Goal: Book appointment/travel/reservation

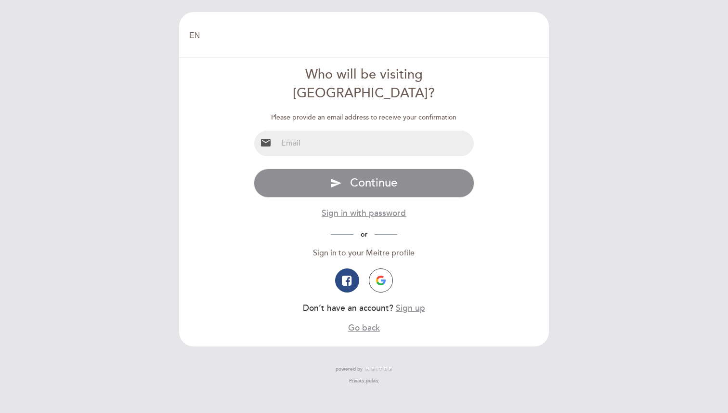
click at [363, 131] on input "email" at bounding box center [375, 144] width 197 height 26
type input "[EMAIL_ADDRESS][DOMAIN_NAME]"
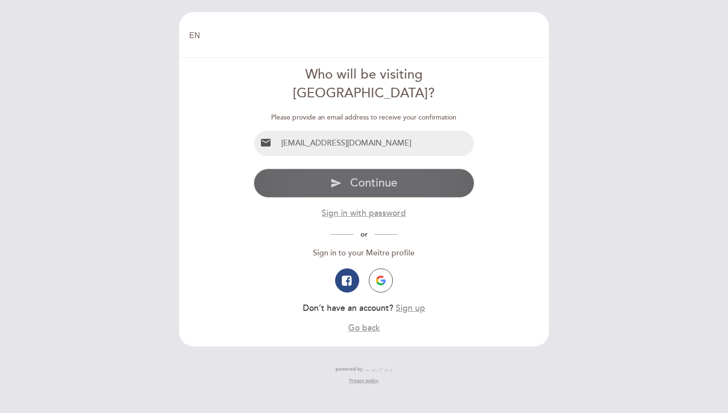
click at [358, 176] on span "Continue" at bounding box center [373, 183] width 47 height 14
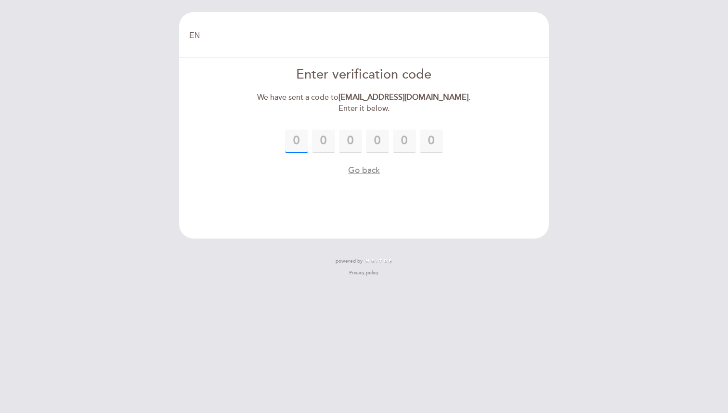
click at [301, 145] on input "text" at bounding box center [296, 141] width 23 height 23
type input "3"
type input "1"
type input "4"
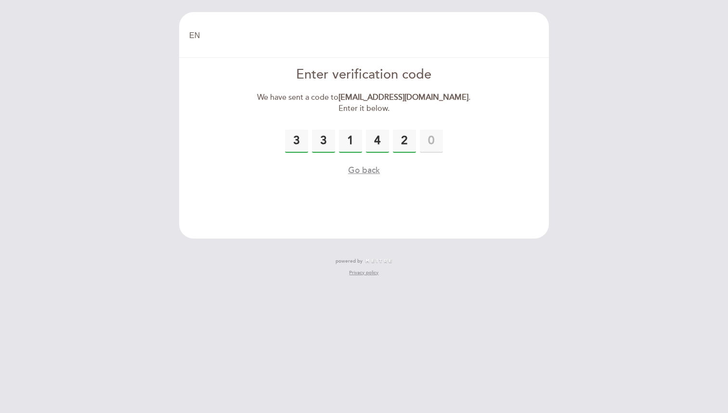
type input "2"
type input "9"
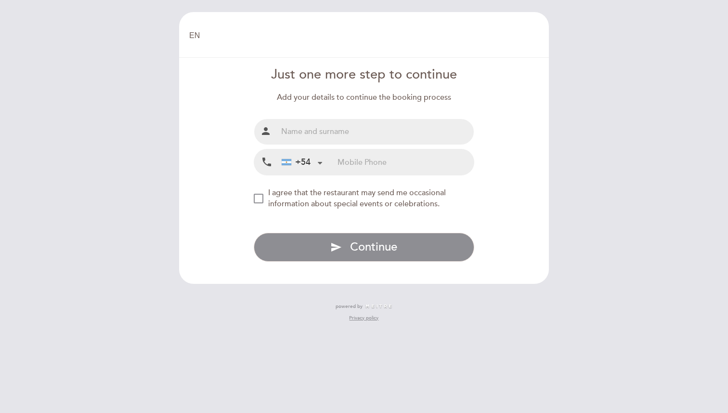
click at [346, 134] on input "text" at bounding box center [375, 132] width 197 height 26
type input "[PERSON_NAME]"
click at [365, 166] on input "tel" at bounding box center [406, 162] width 136 height 26
type input "1136721413"
click at [255, 194] on div "NEW_MODAL_AGREE_RESTAURANT_SEND_OCCASIONAL_INFO" at bounding box center [259, 199] width 10 height 10
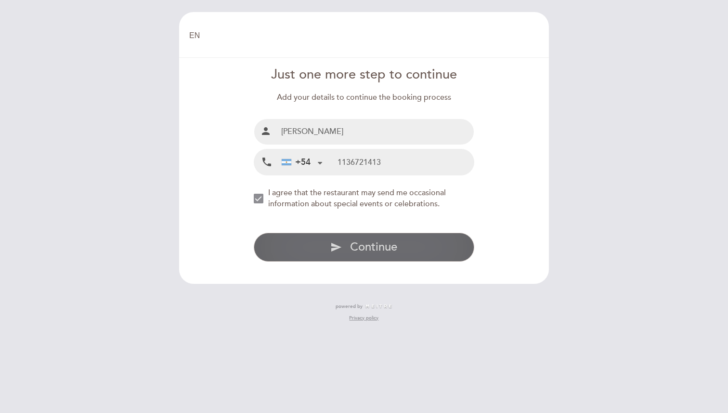
click at [336, 253] on button "send Continue" at bounding box center [364, 247] width 221 height 29
